Goal: Transaction & Acquisition: Purchase product/service

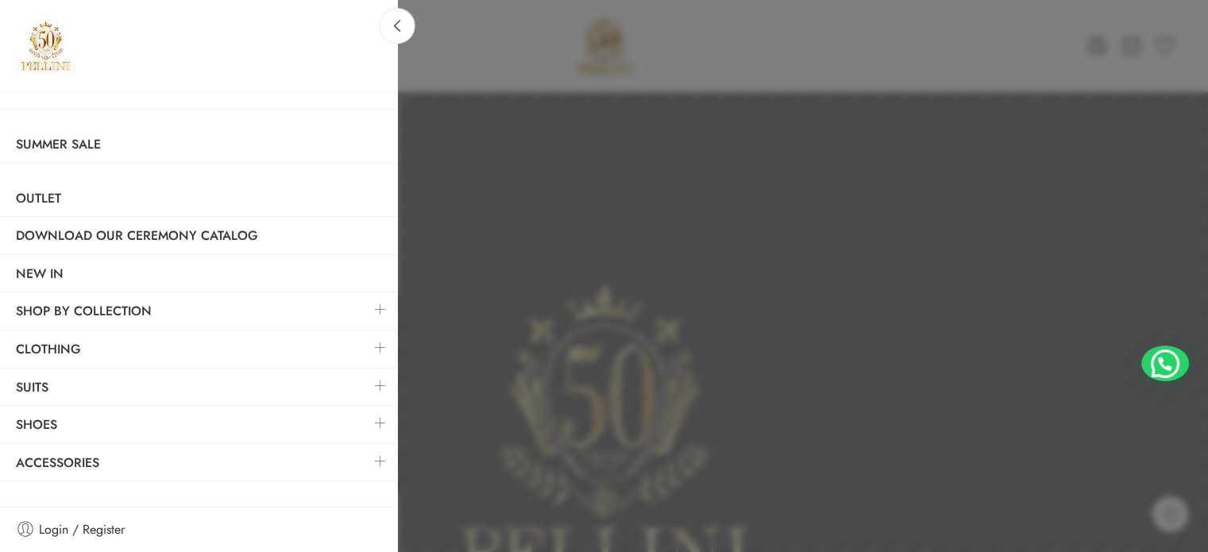
click at [373, 462] on link at bounding box center [380, 461] width 33 height 34
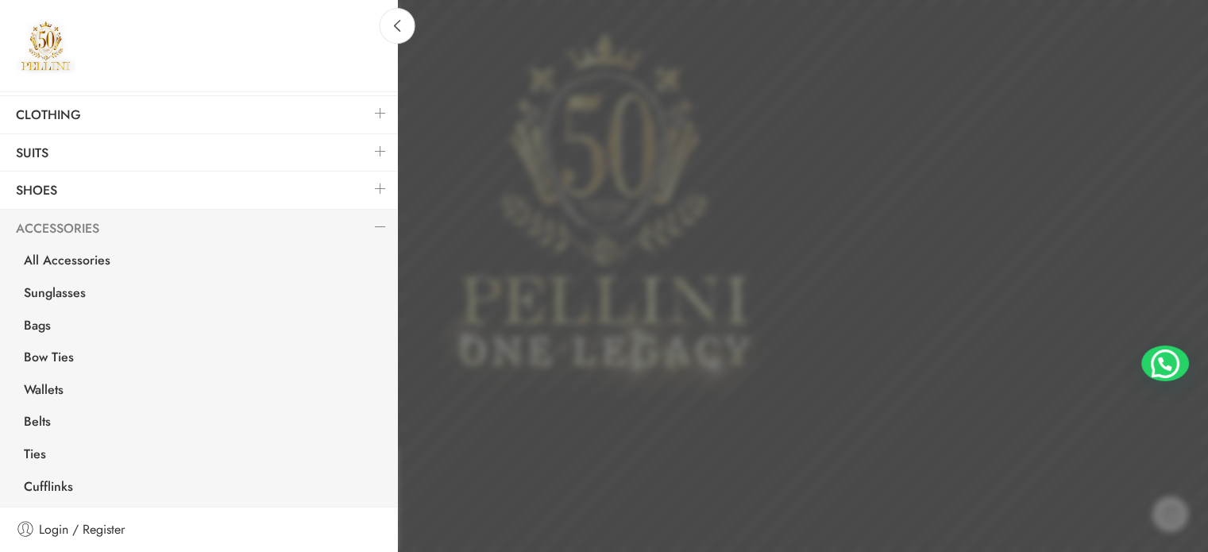
scroll to position [318, 0]
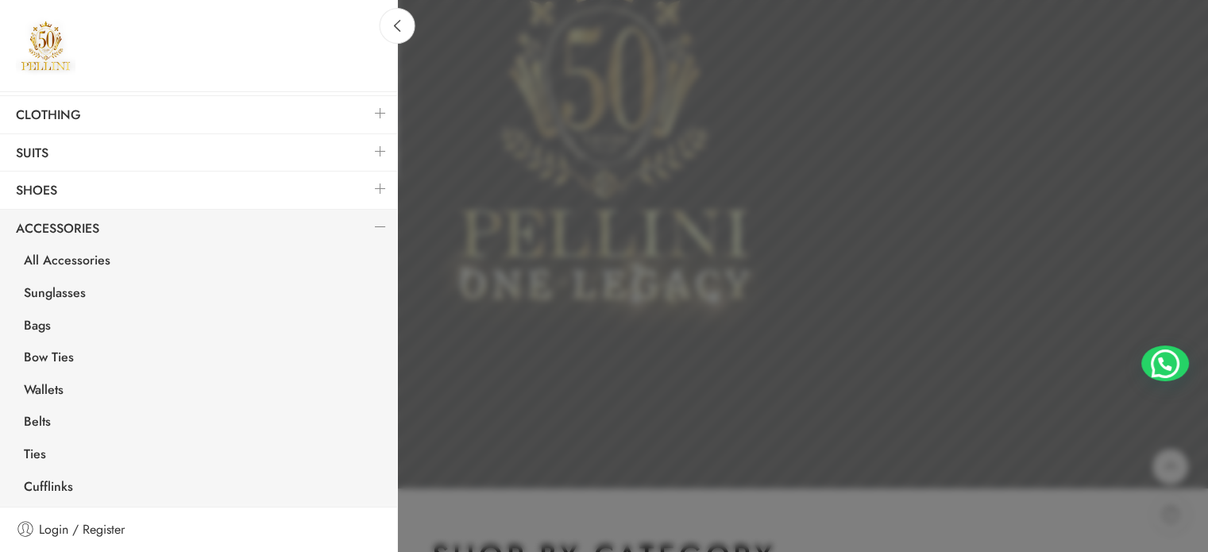
click at [367, 190] on link at bounding box center [380, 189] width 33 height 34
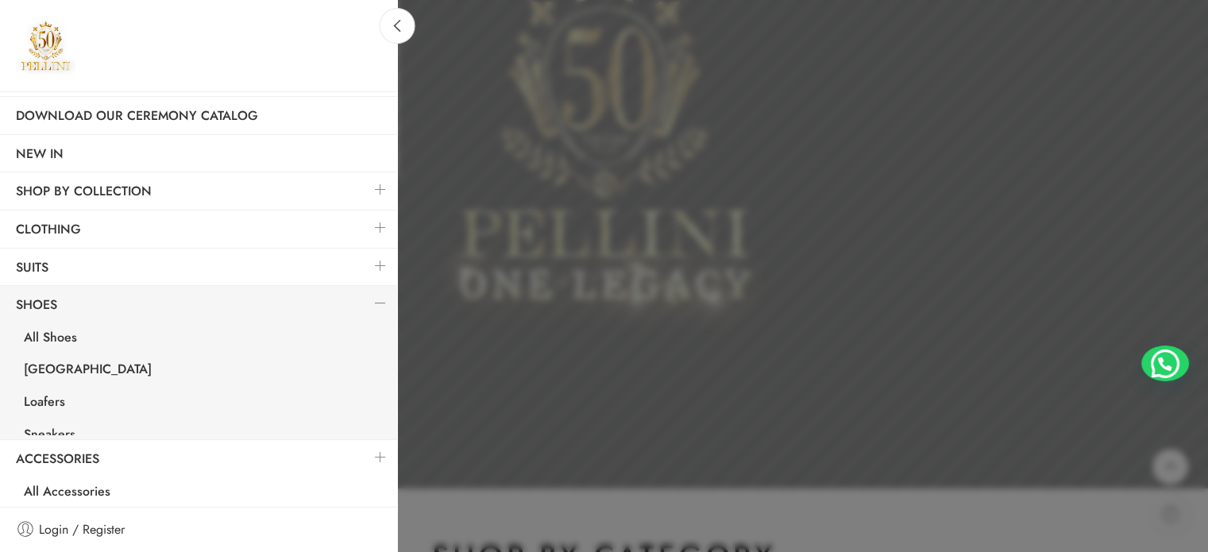
scroll to position [105, 0]
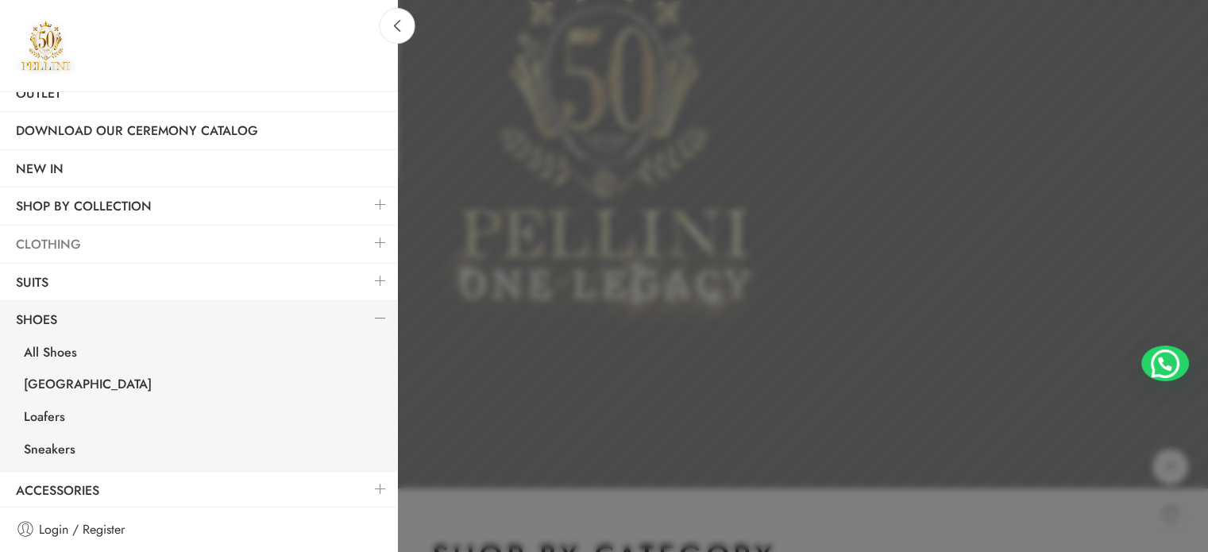
click at [349, 234] on link "Clothing" at bounding box center [198, 244] width 397 height 37
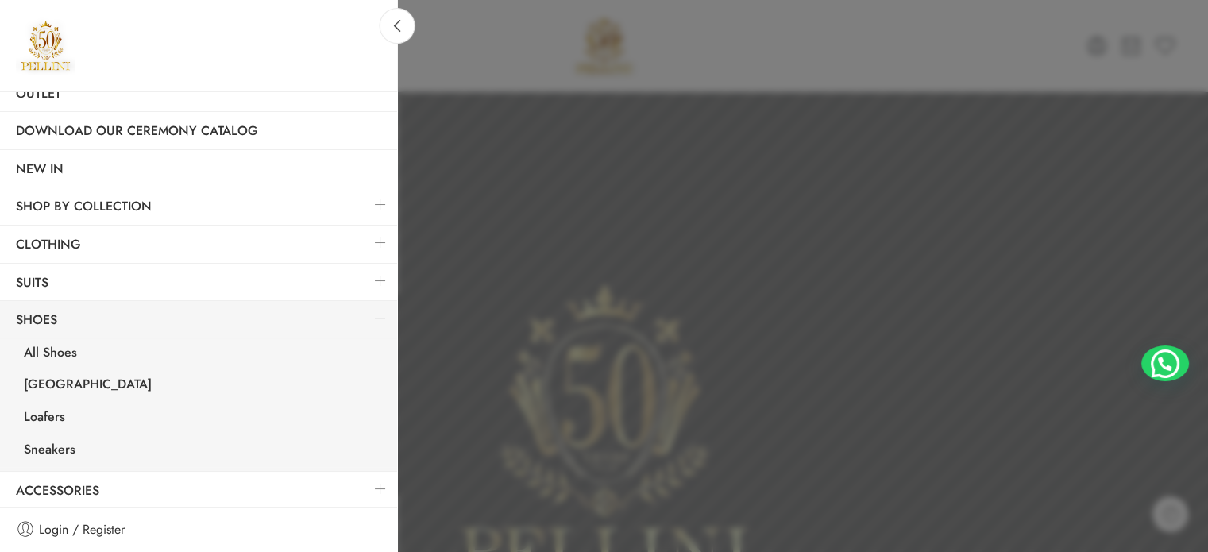
click at [364, 244] on link at bounding box center [380, 243] width 33 height 34
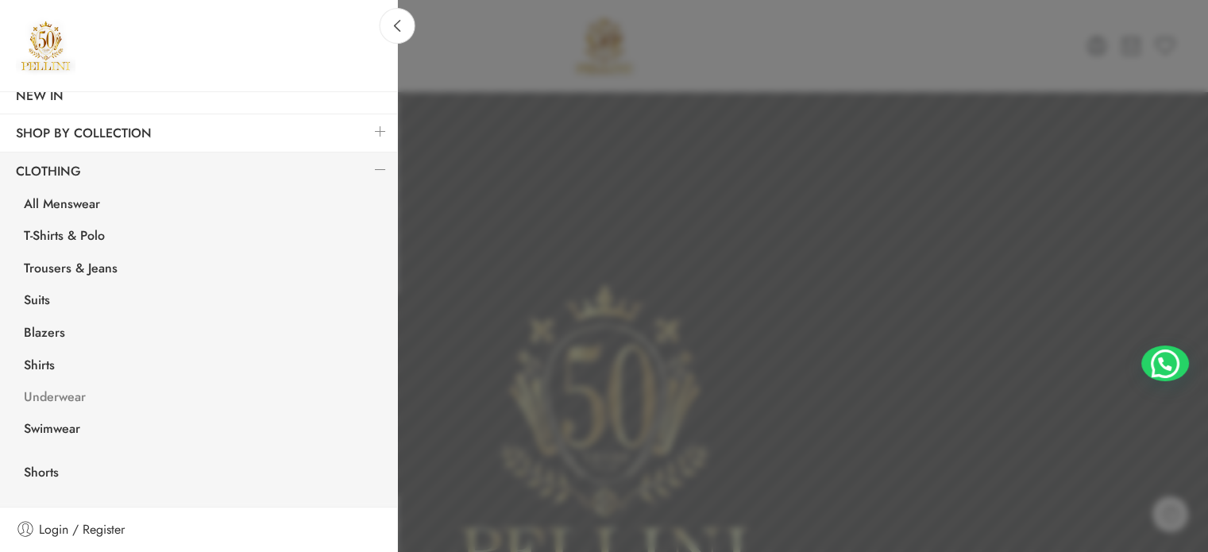
scroll to position [264, 0]
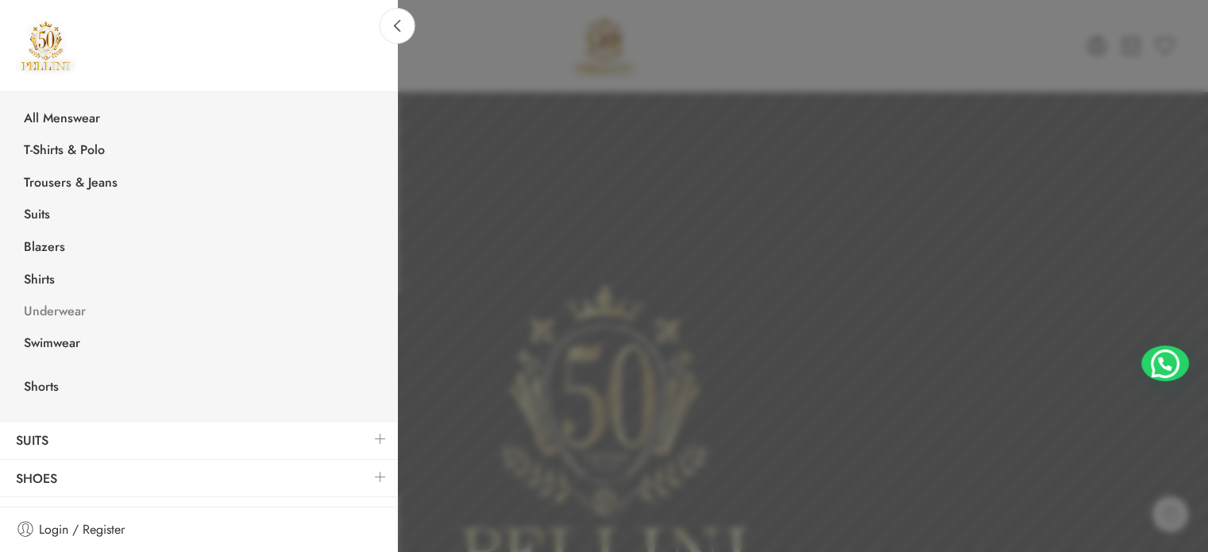
click at [71, 310] on link "Underwear" at bounding box center [202, 313] width 389 height 33
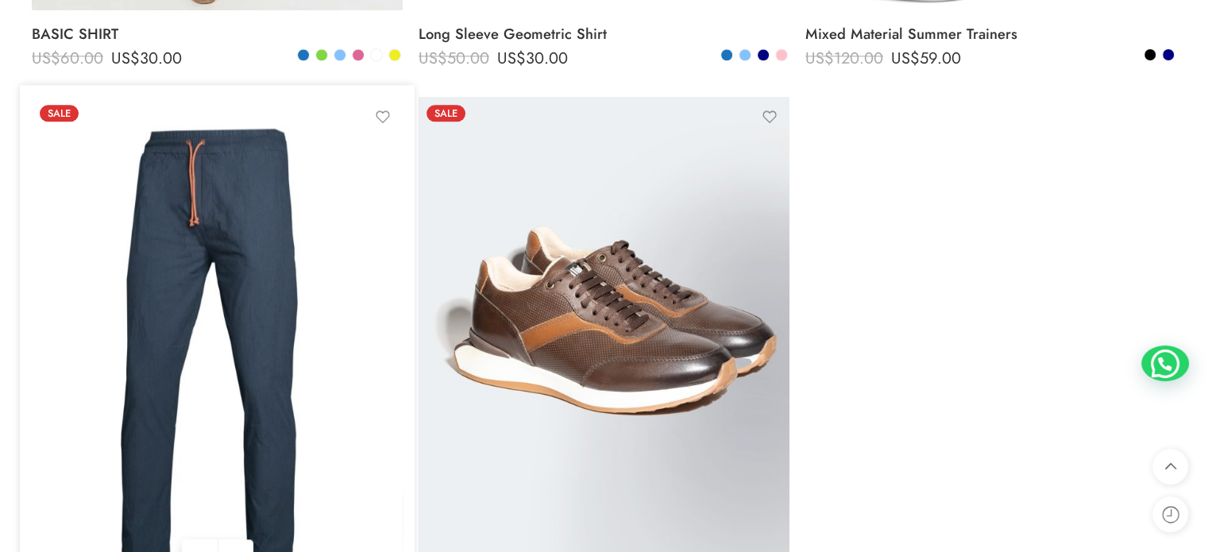
scroll to position [2325, 0]
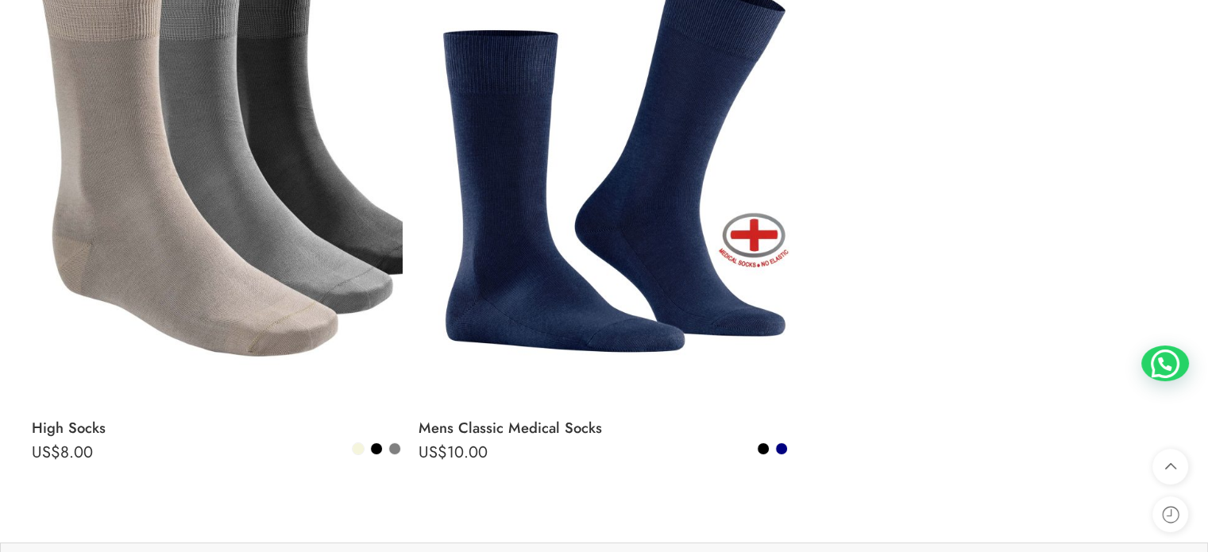
scroll to position [1191, 0]
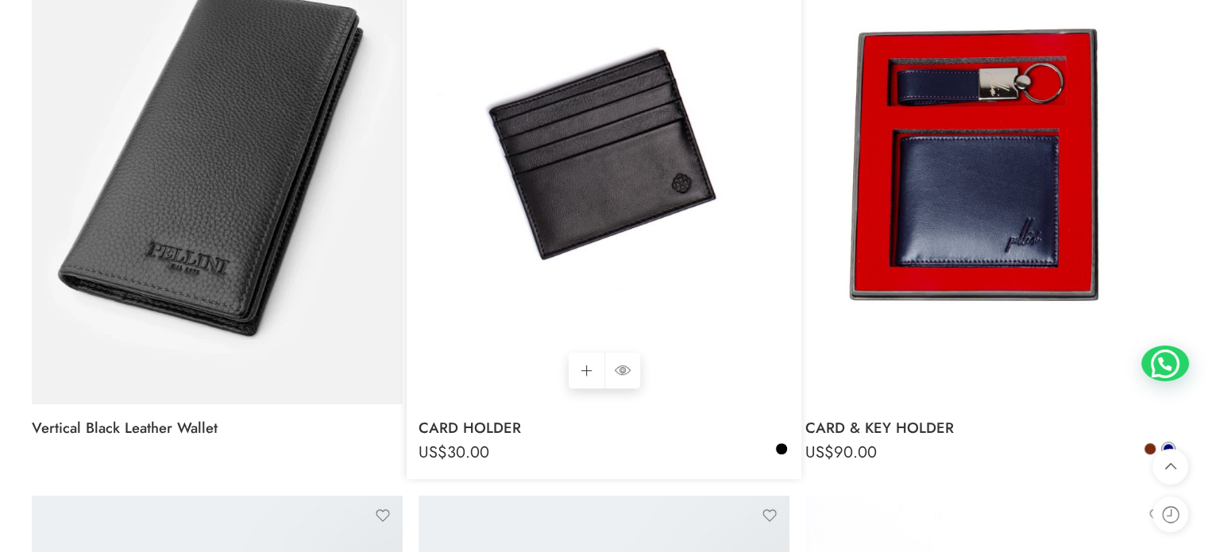
scroll to position [1429, 0]
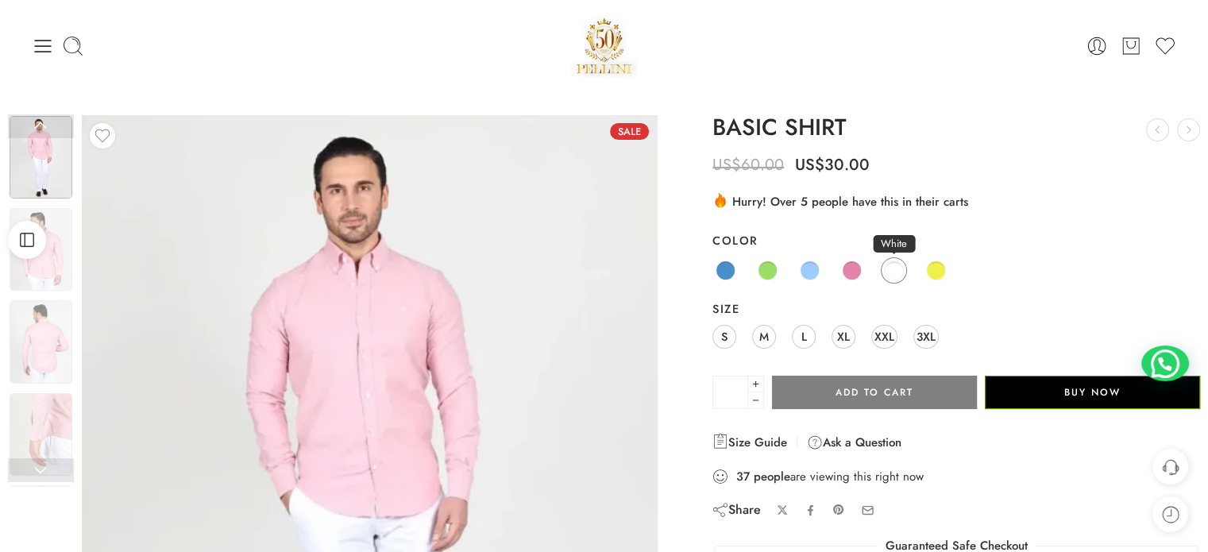
click at [902, 267] on link "White" at bounding box center [894, 270] width 26 height 26
click at [772, 337] on link "M" at bounding box center [764, 337] width 24 height 24
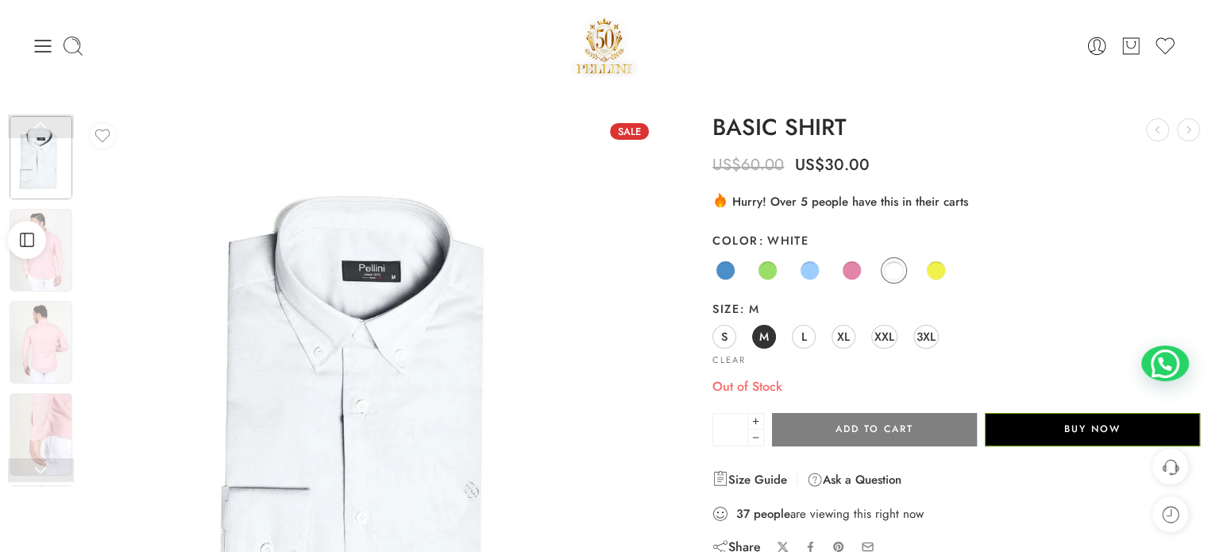
click at [707, 334] on div "BASIC SHIRT Long Sleeve Plain Shirt US$ 70.00 US$ 49.00 Slim Fit Pants With Fro…" at bounding box center [955, 464] width 503 height 698
click at [723, 334] on span "S" at bounding box center [724, 336] width 6 height 21
click at [767, 335] on span "M" at bounding box center [764, 336] width 10 height 21
click at [804, 336] on span "L" at bounding box center [804, 336] width 6 height 21
click at [844, 337] on span "XL" at bounding box center [843, 336] width 13 height 21
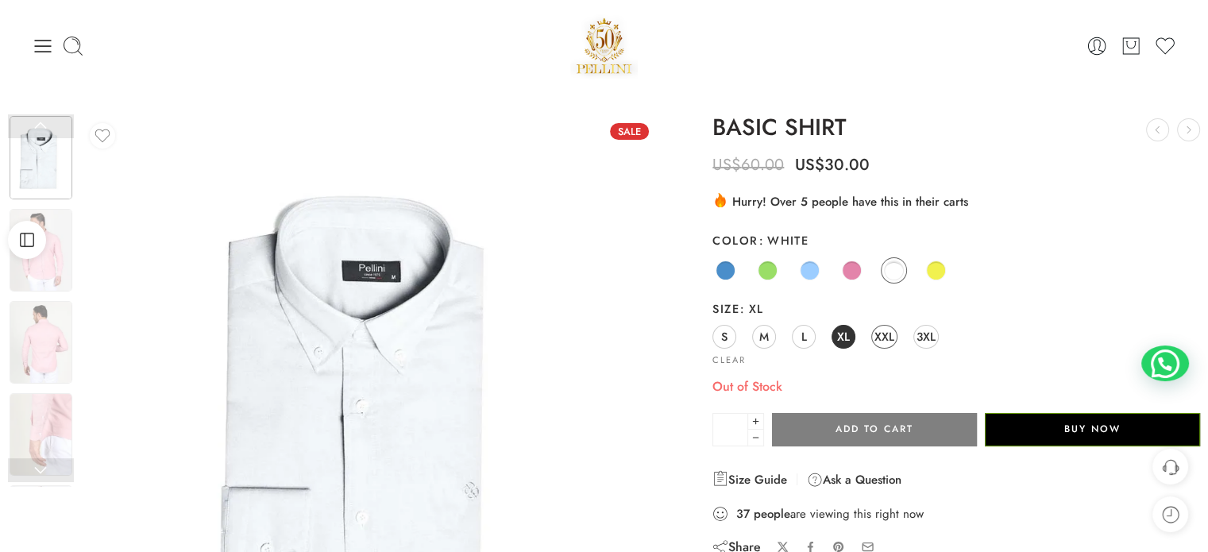
click at [883, 337] on span "XXL" at bounding box center [884, 336] width 20 height 21
click at [928, 337] on span "3XL" at bounding box center [925, 336] width 19 height 21
click at [36, 47] on icon at bounding box center [43, 46] width 22 height 22
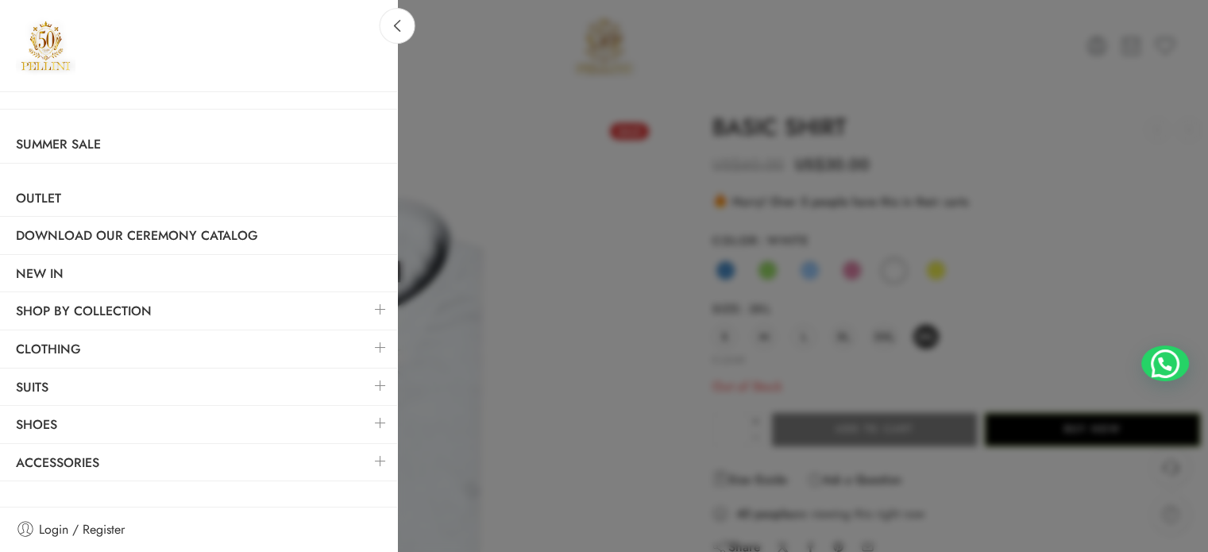
click at [372, 312] on link at bounding box center [380, 309] width 33 height 34
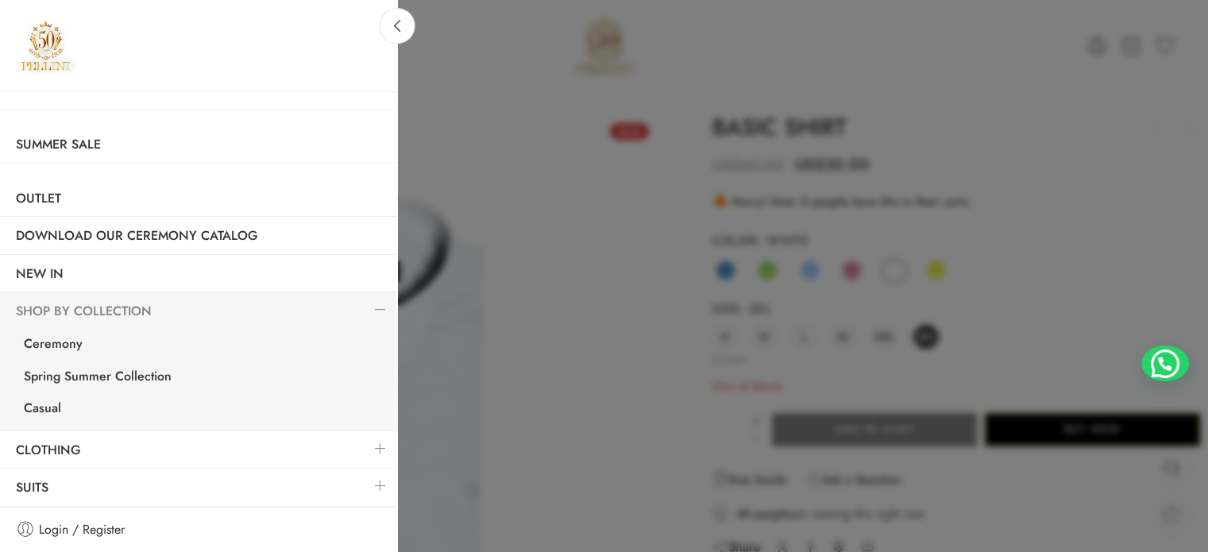
scroll to position [73, 0]
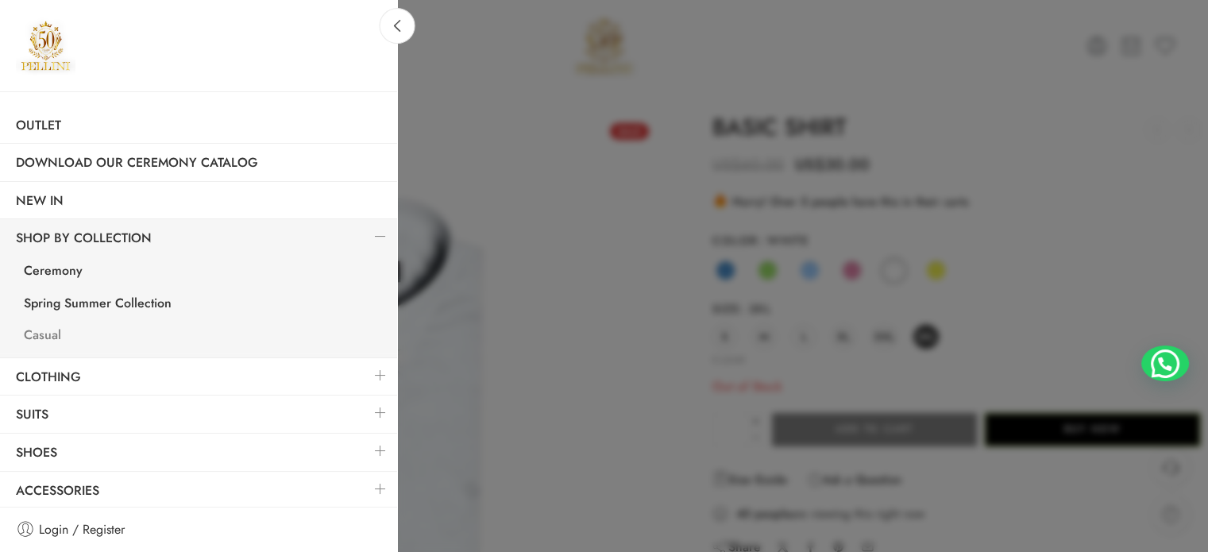
click at [51, 341] on link "Casual" at bounding box center [202, 337] width 389 height 33
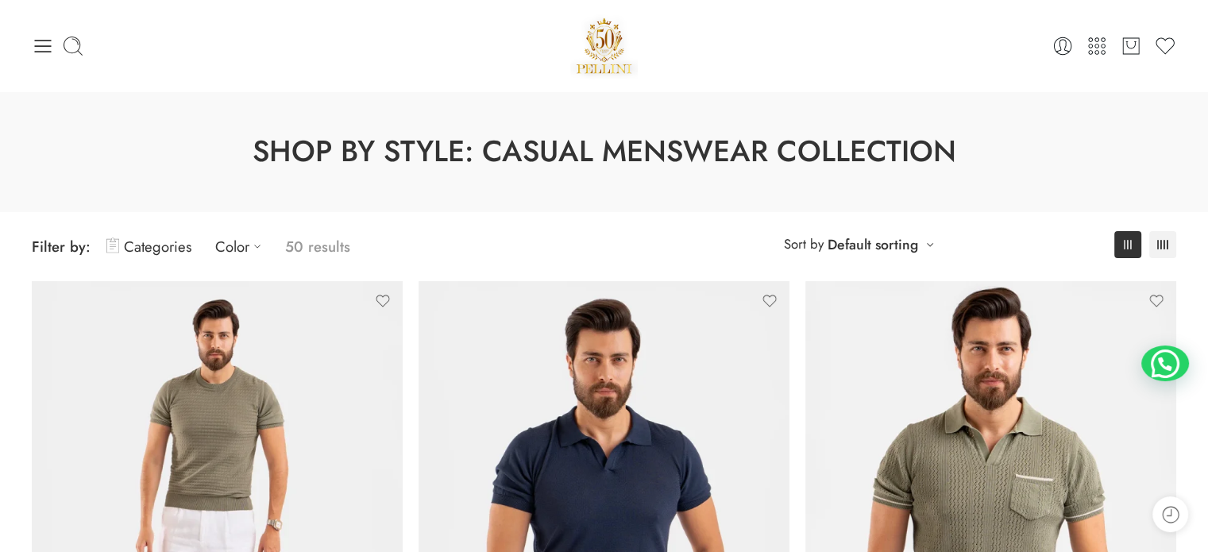
click at [30, 44] on div "0 Cart 0 Wishlist Search here" at bounding box center [604, 45] width 1160 height 67
click at [38, 44] on icon at bounding box center [43, 46] width 22 height 22
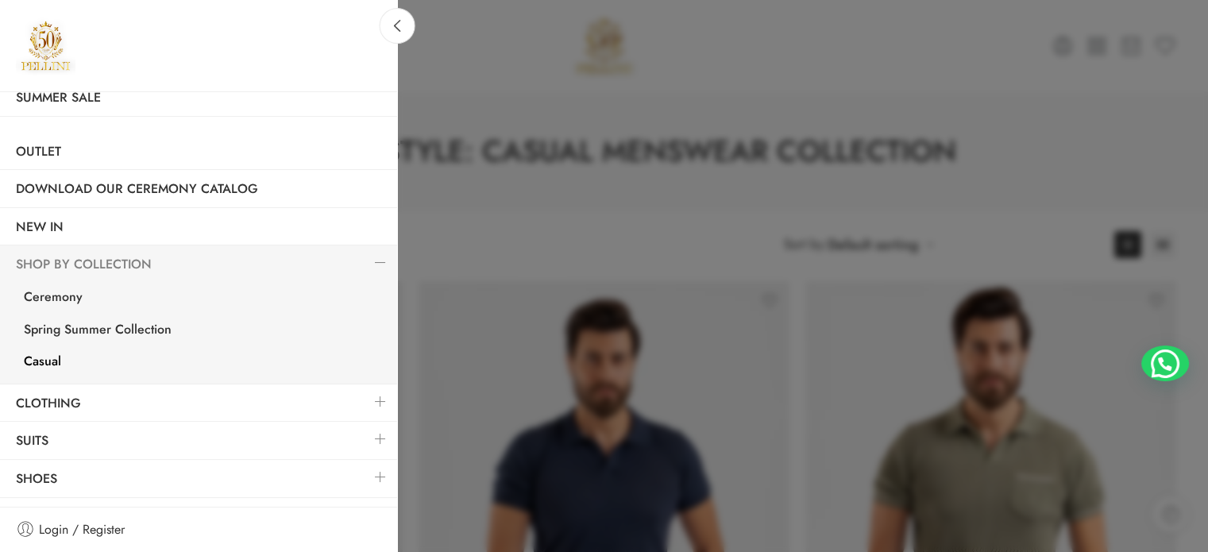
scroll to position [73, 0]
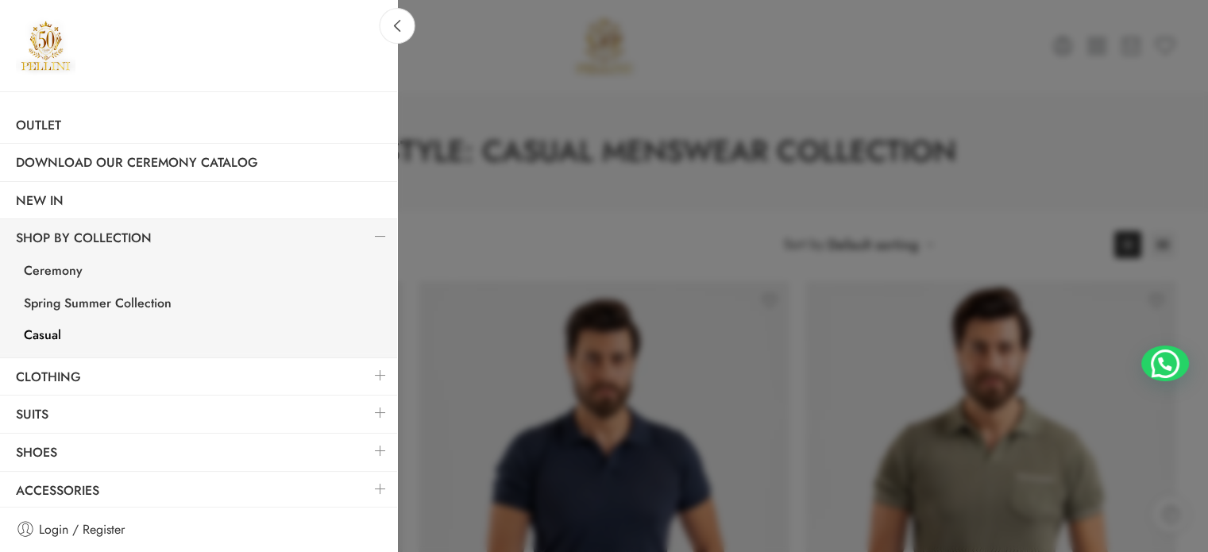
click at [367, 376] on link at bounding box center [380, 375] width 33 height 34
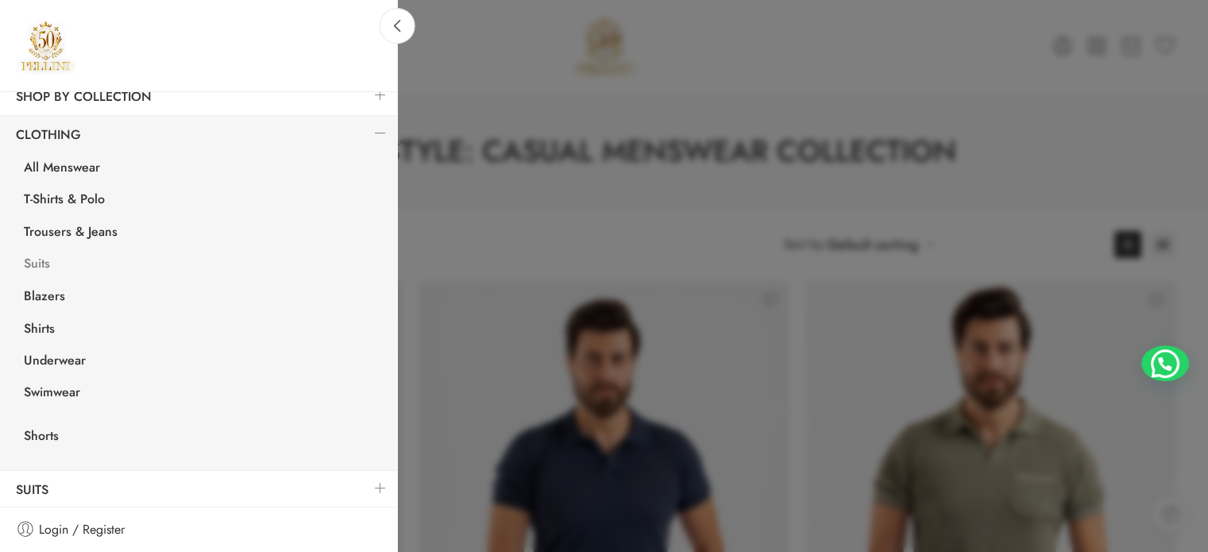
scroll to position [232, 0]
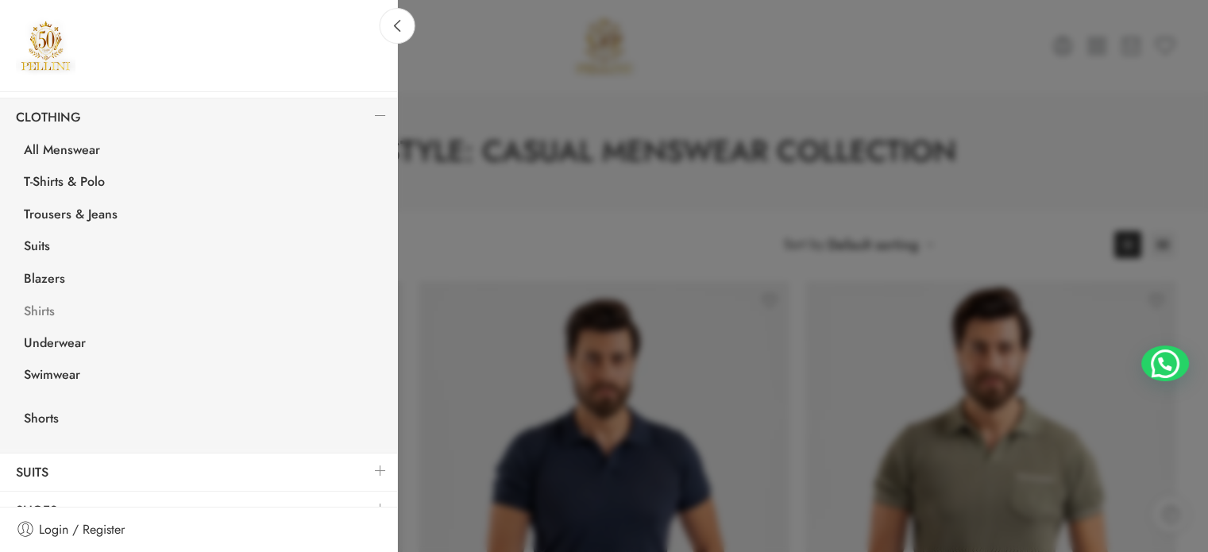
click at [52, 308] on link "Shirts" at bounding box center [202, 313] width 389 height 33
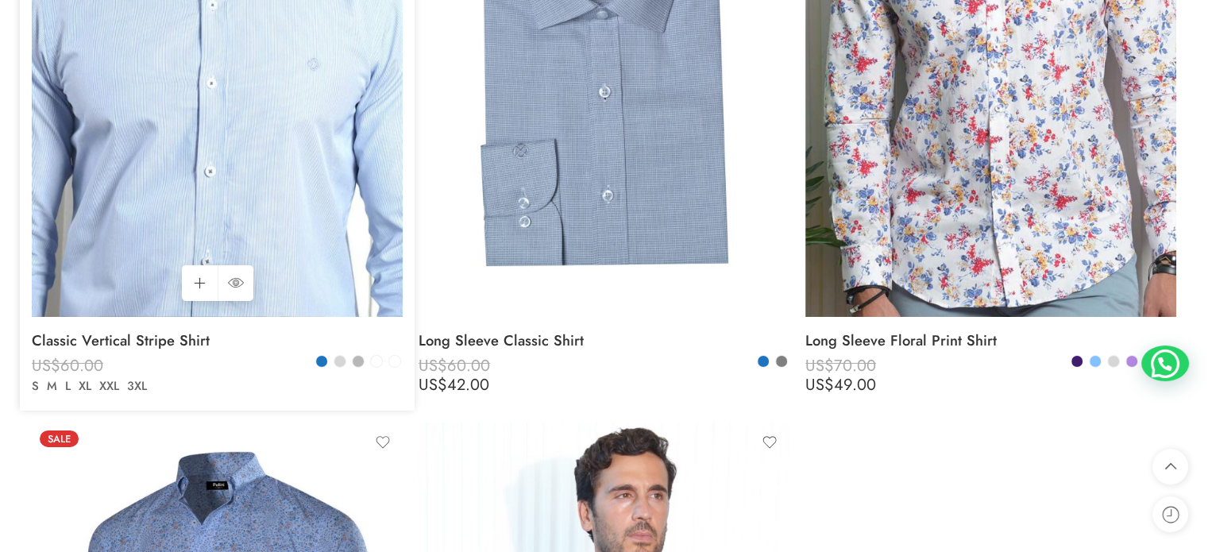
scroll to position [5320, 0]
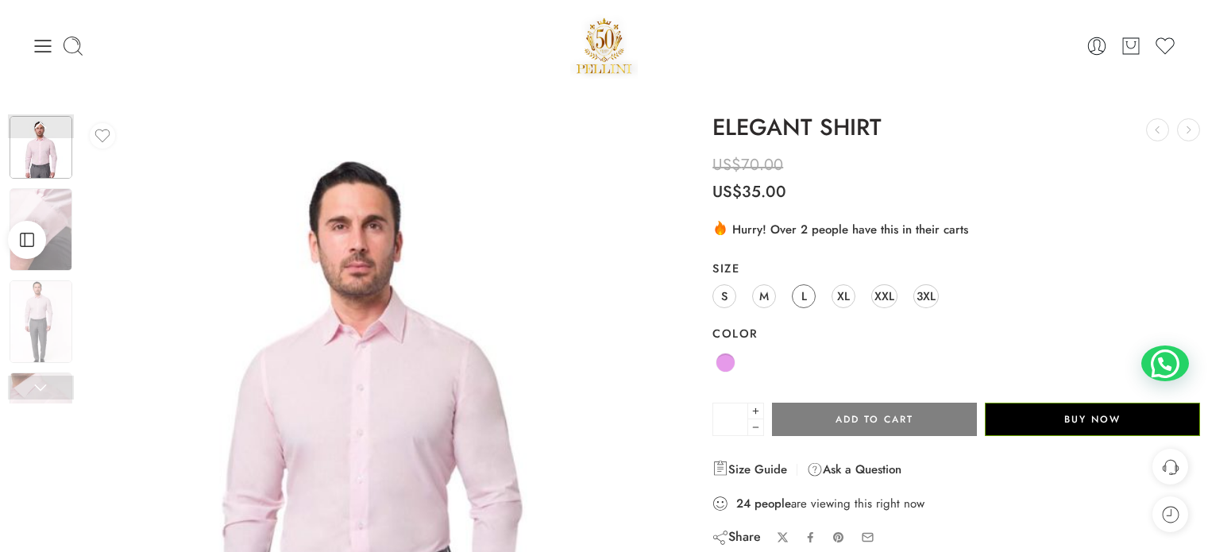
click at [764, 299] on span "M" at bounding box center [764, 295] width 10 height 21
click at [803, 296] on span "L" at bounding box center [804, 295] width 6 height 21
